Goal: Find specific page/section: Find specific page/section

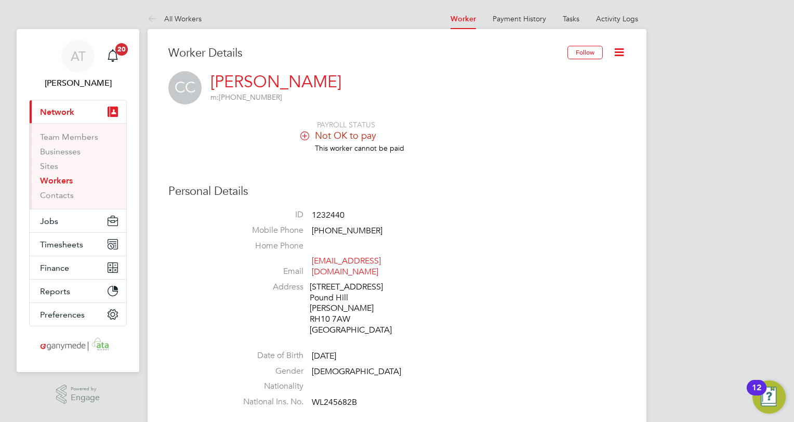
drag, startPoint x: 54, startPoint y: 180, endPoint x: 75, endPoint y: 179, distance: 21.4
click at [54, 180] on link "Workers" at bounding box center [56, 181] width 33 height 10
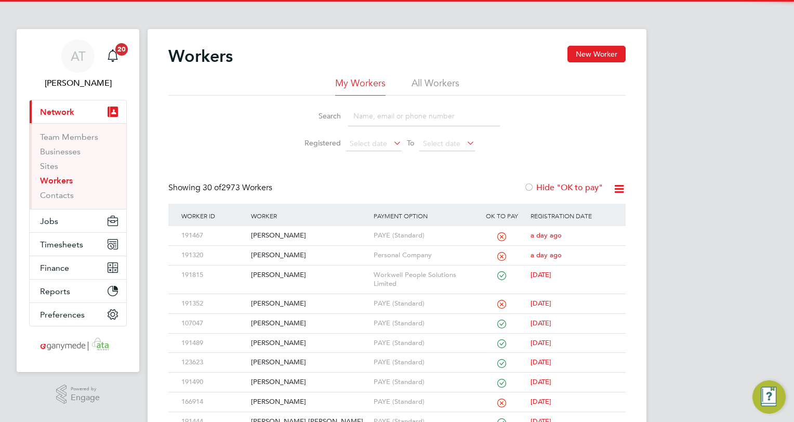
click at [364, 113] on input at bounding box center [424, 116] width 152 height 20
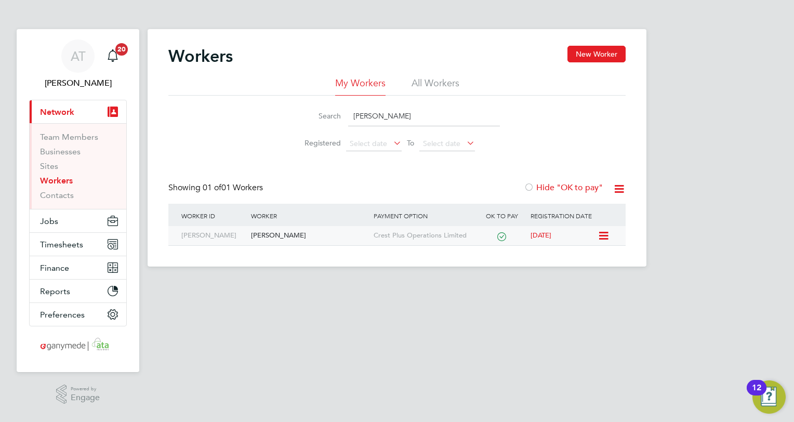
type input "[PERSON_NAME]"
click at [278, 234] on div "[PERSON_NAME]" at bounding box center [310, 235] width 122 height 19
